Goal: Transaction & Acquisition: Purchase product/service

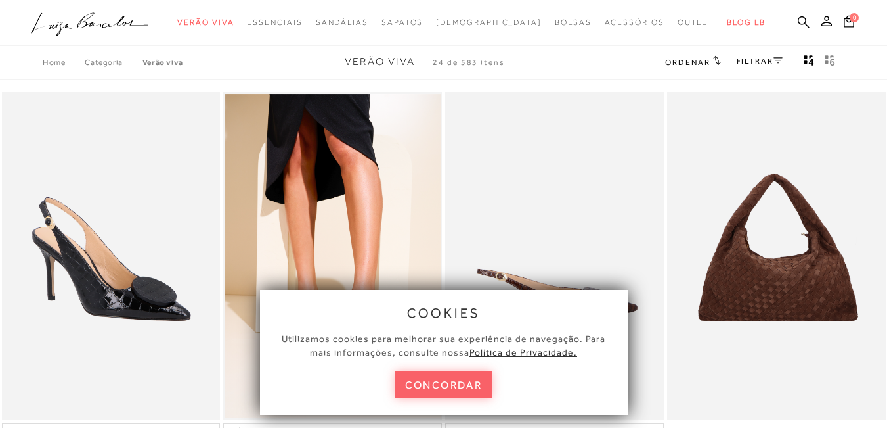
drag, startPoint x: 477, startPoint y: 388, endPoint x: 579, endPoint y: 322, distance: 121.2
click at [477, 388] on button "concordar" at bounding box center [443, 384] width 97 height 27
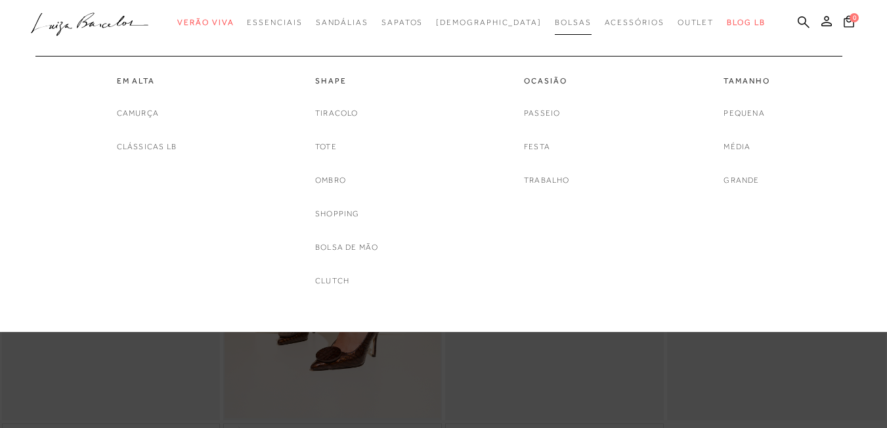
click at [555, 16] on link "Bolsas" at bounding box center [573, 23] width 37 height 24
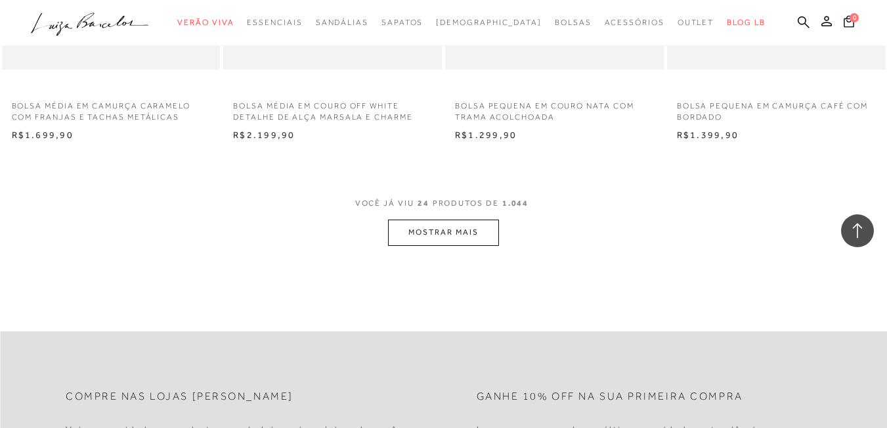
scroll to position [2476, 0]
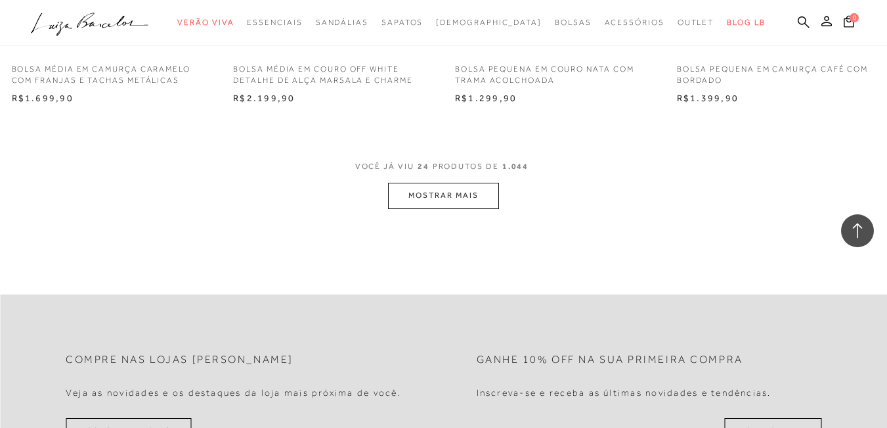
click at [470, 203] on button "MOSTRAR MAIS" at bounding box center [443, 196] width 110 height 26
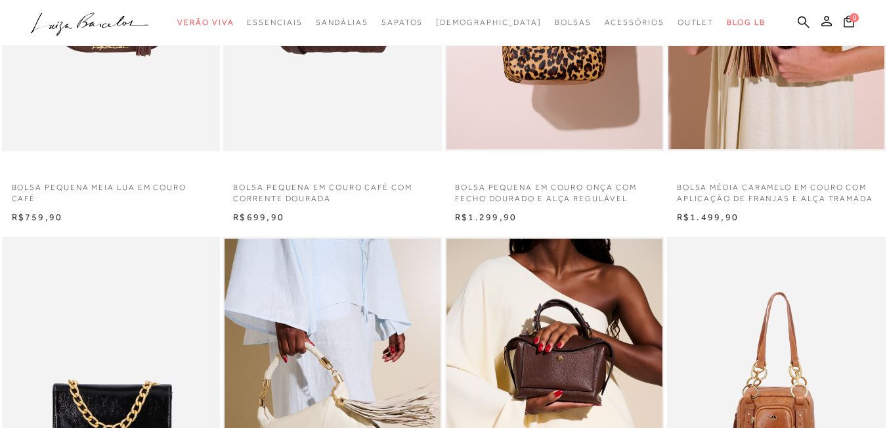
scroll to position [456, 0]
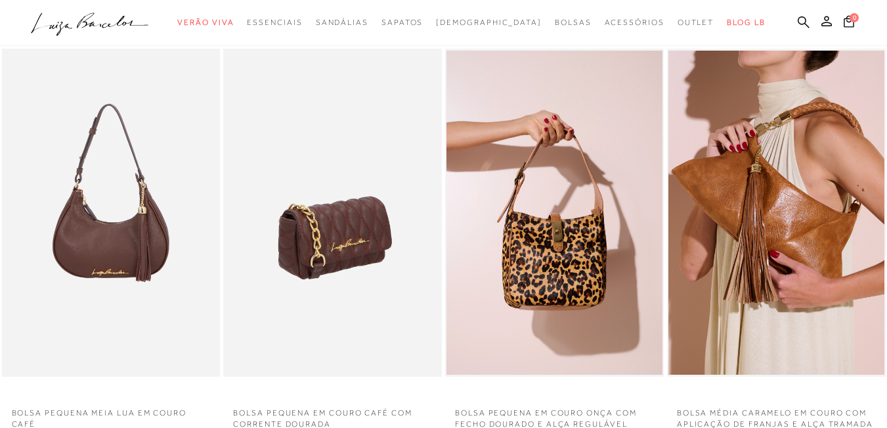
click at [334, 165] on img at bounding box center [333, 213] width 217 height 328
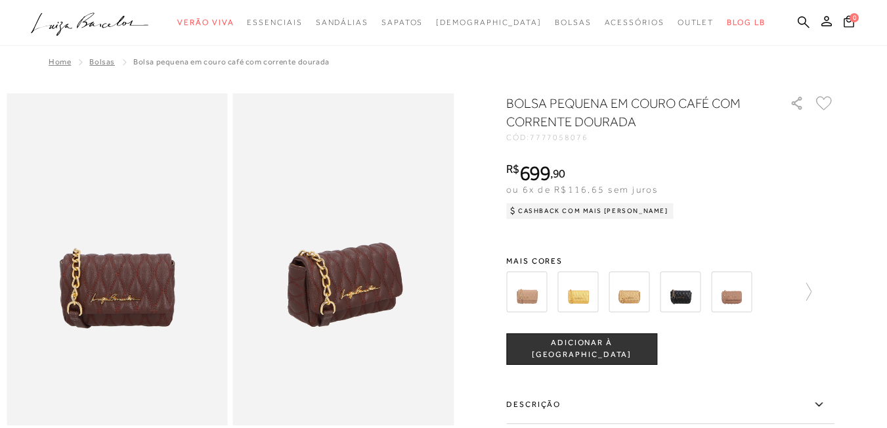
scroll to position [374, 0]
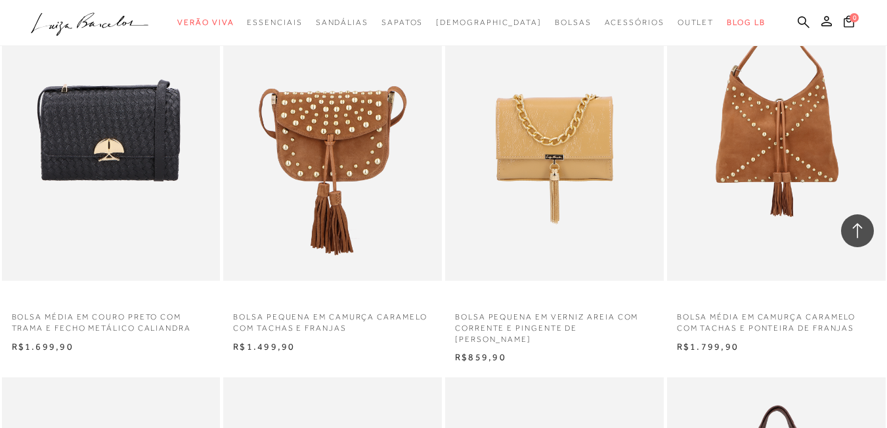
scroll to position [4335, 0]
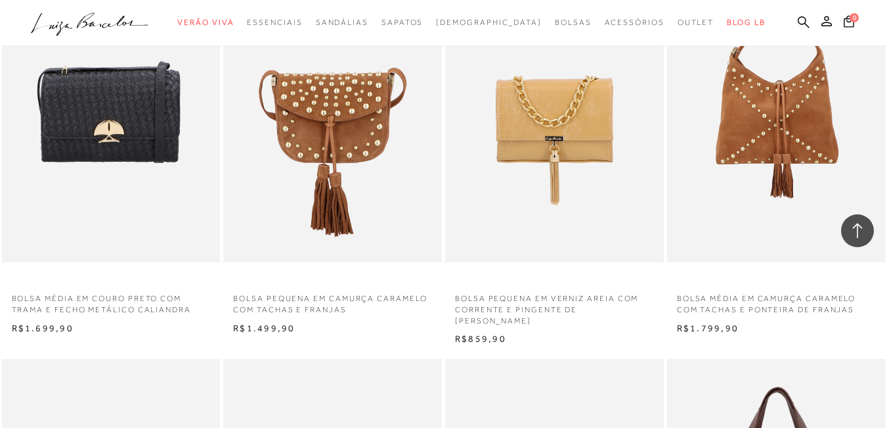
drag, startPoint x: 894, startPoint y: 336, endPoint x: 558, endPoint y: 332, distance: 335.7
click at [558, 332] on div "BOLSA PEQUENA EM VERNIZ AREIA COM CORRENTE E PINGENTE DE [PERSON_NAME] N R$859,…" at bounding box center [555, 139] width 222 height 414
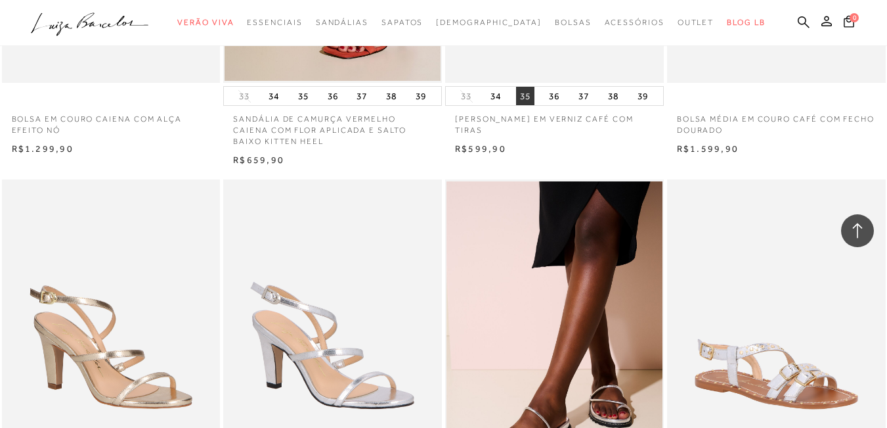
scroll to position [1995, 0]
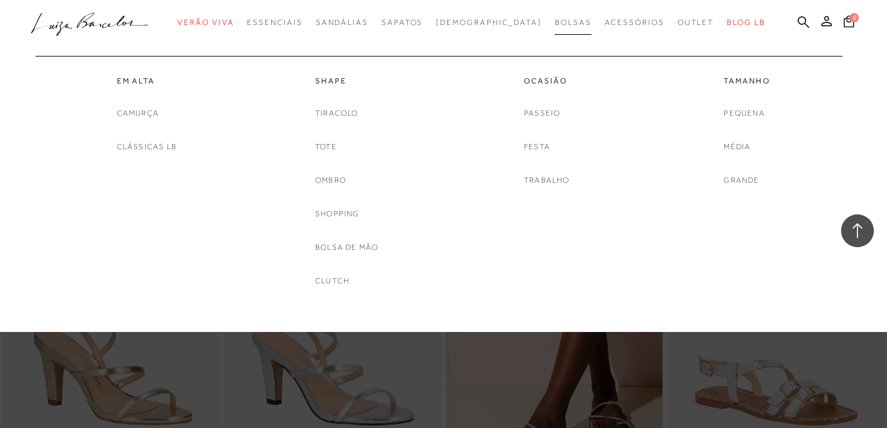
click at [555, 24] on span "Bolsas" at bounding box center [573, 22] width 37 height 9
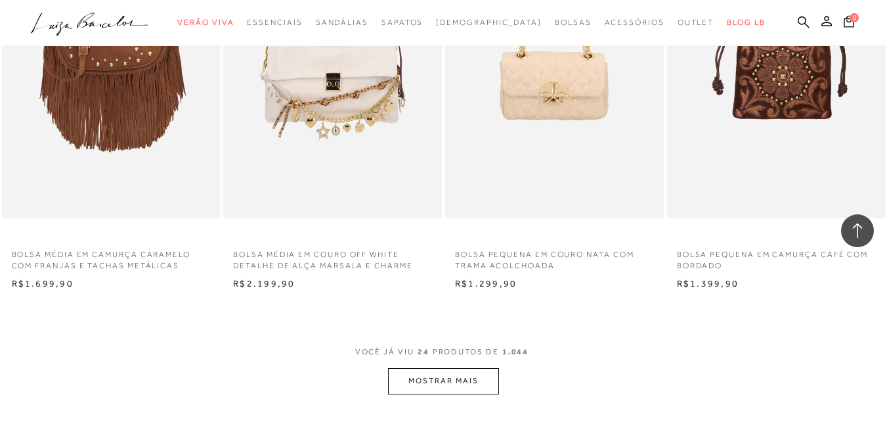
scroll to position [2338, 0]
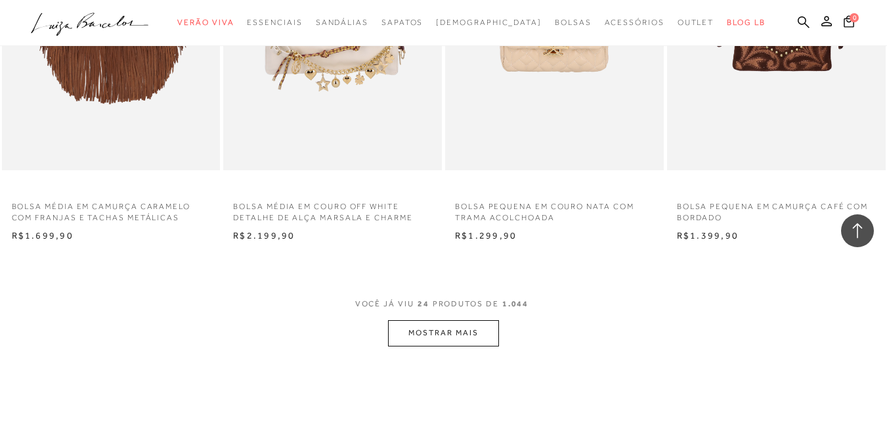
click at [434, 333] on button "MOSTRAR MAIS" at bounding box center [443, 333] width 110 height 26
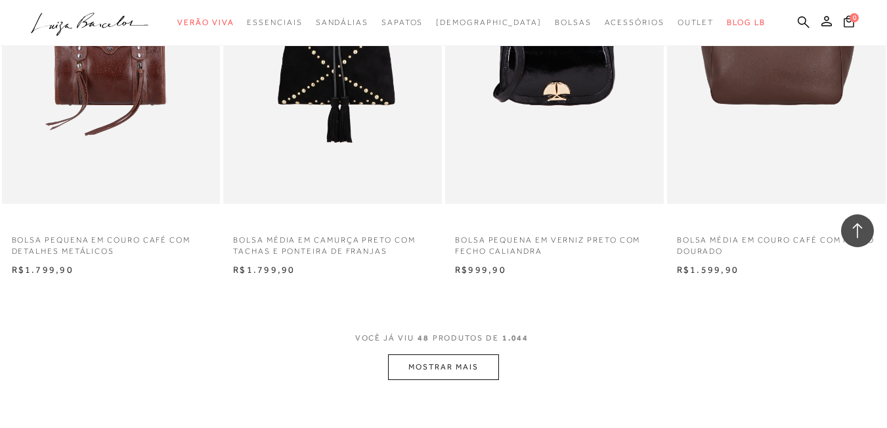
scroll to position [4846, 0]
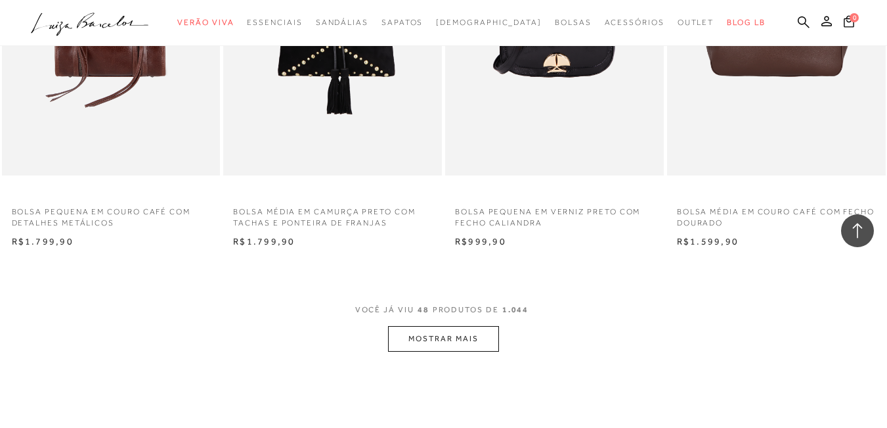
click at [470, 339] on button "MOSTRAR MAIS" at bounding box center [443, 339] width 110 height 26
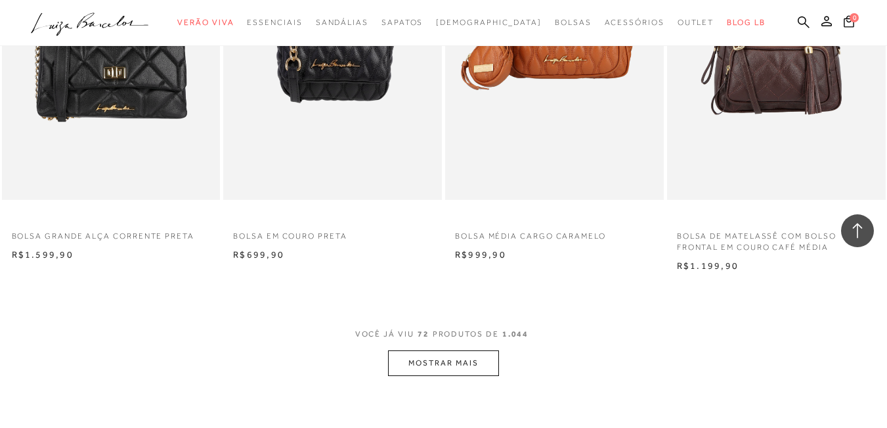
scroll to position [7409, 0]
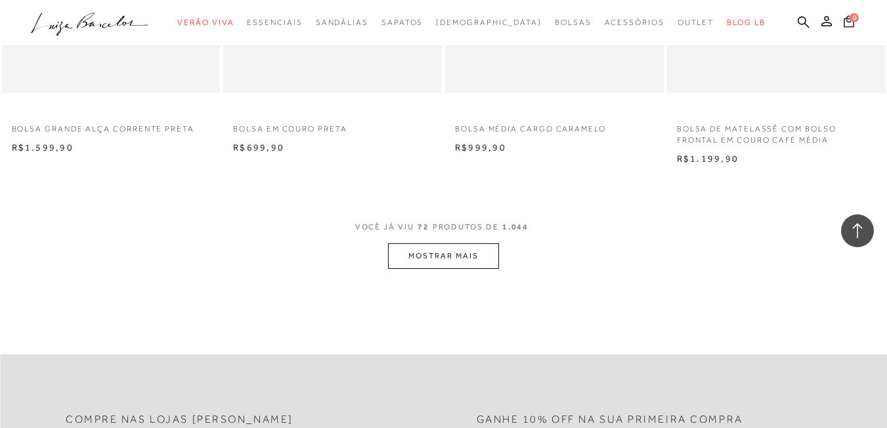
click at [474, 252] on button "MOSTRAR MAIS" at bounding box center [443, 256] width 110 height 26
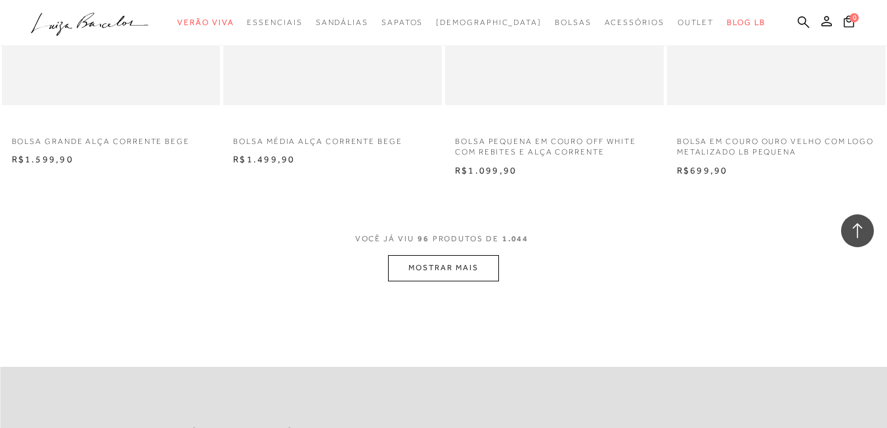
scroll to position [9992, 0]
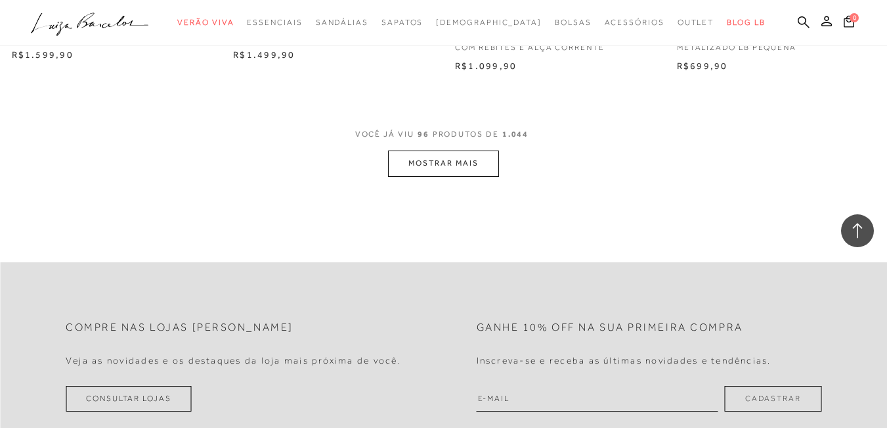
click at [475, 168] on button "MOSTRAR MAIS" at bounding box center [443, 163] width 110 height 26
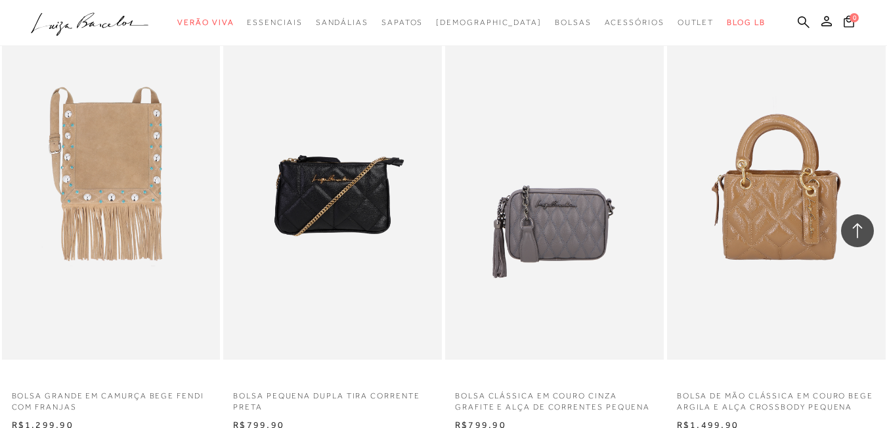
scroll to position [11974, 0]
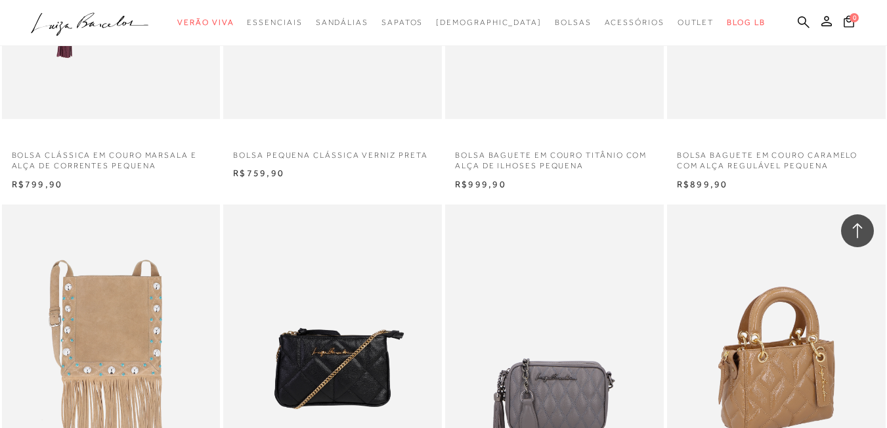
click at [793, 344] on img at bounding box center [777, 368] width 217 height 328
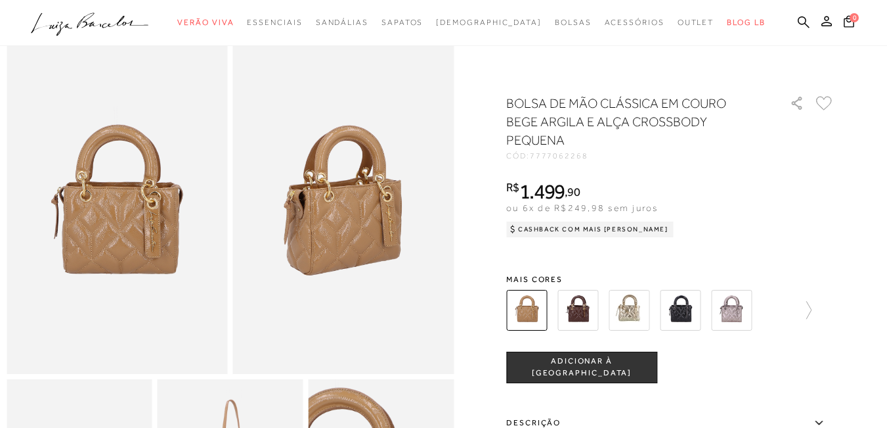
scroll to position [58, 0]
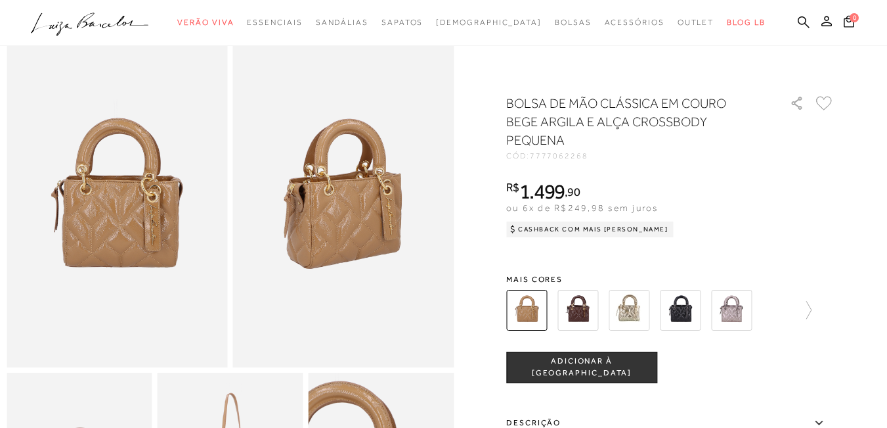
click at [681, 303] on img at bounding box center [680, 310] width 41 height 41
